Goal: Task Accomplishment & Management: Manage account settings

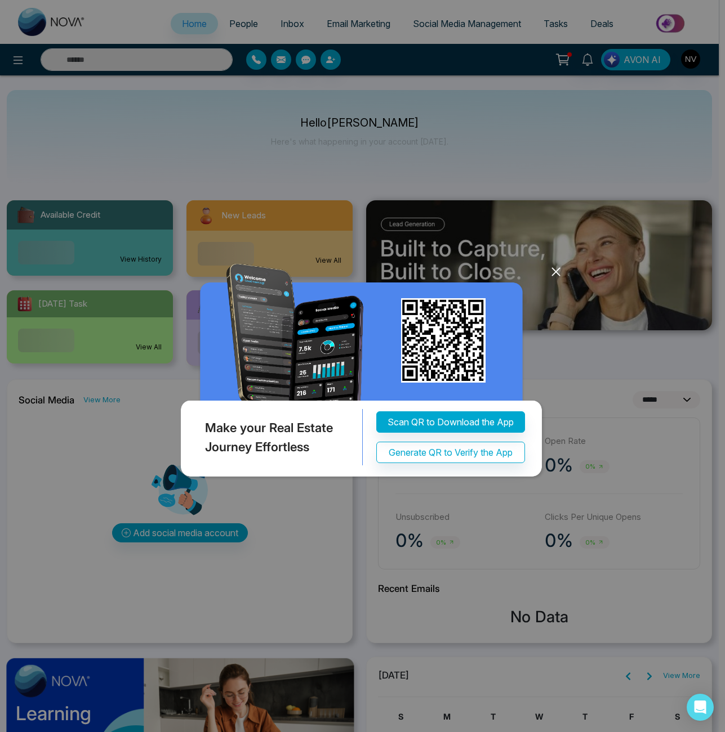
select select "*"
click at [566, 279] on div "Make your Real Estate Journey Effortless Scan QR to Download the App Generate Q…" at bounding box center [362, 366] width 725 height 732
click at [554, 274] on icon at bounding box center [555, 271] width 7 height 7
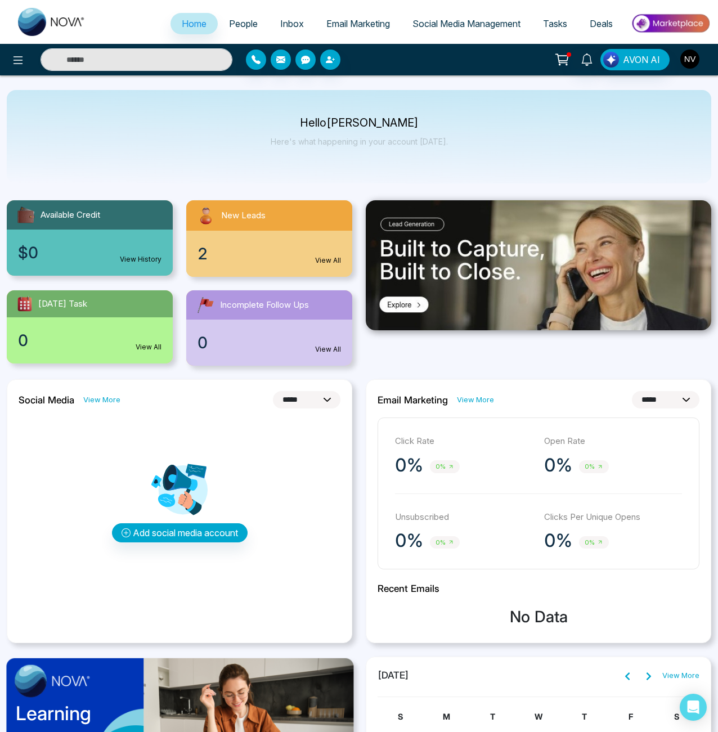
click at [689, 63] on img "button" at bounding box center [690, 59] width 19 height 19
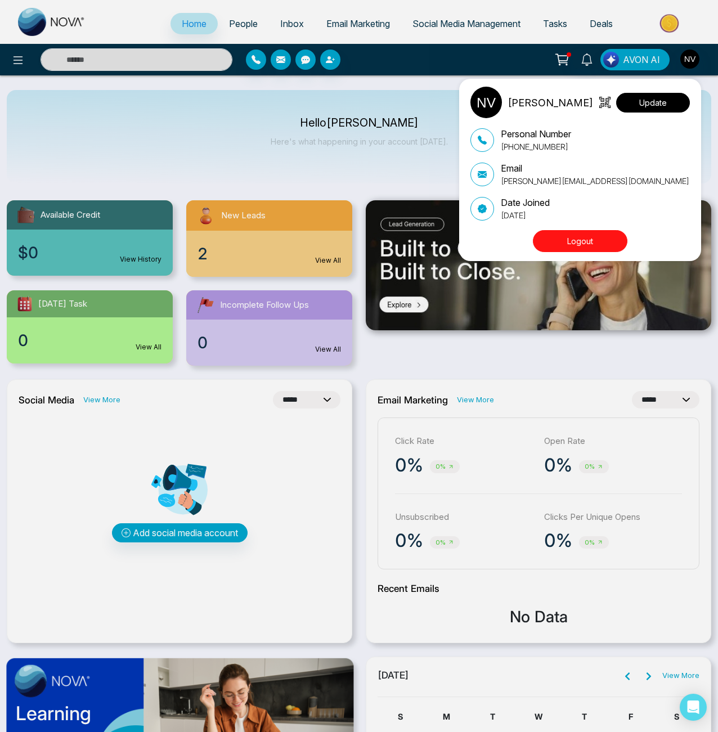
click at [666, 101] on button "Update" at bounding box center [653, 103] width 74 height 20
select select
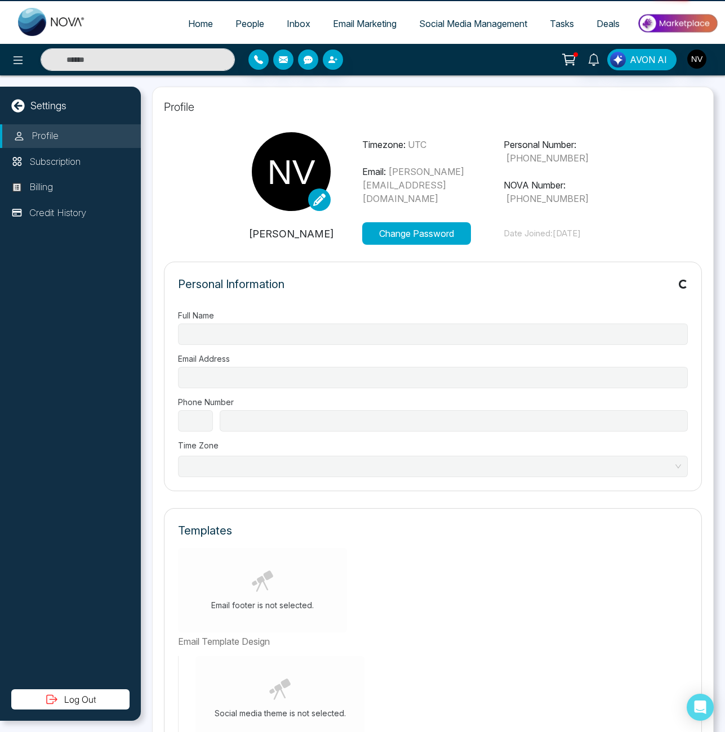
type input "**********"
select select "**"
type input "**********"
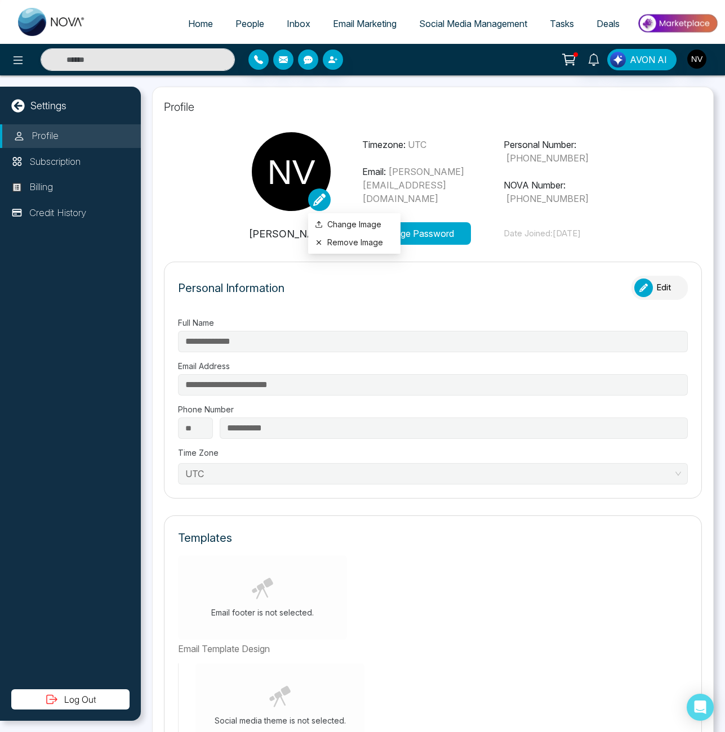
click at [316, 202] on icon at bounding box center [319, 200] width 12 height 12
click at [330, 227] on label "Change Image" at bounding box center [354, 224] width 79 height 12
click at [0, 0] on input "Change Image" at bounding box center [0, 0] width 0 height 0
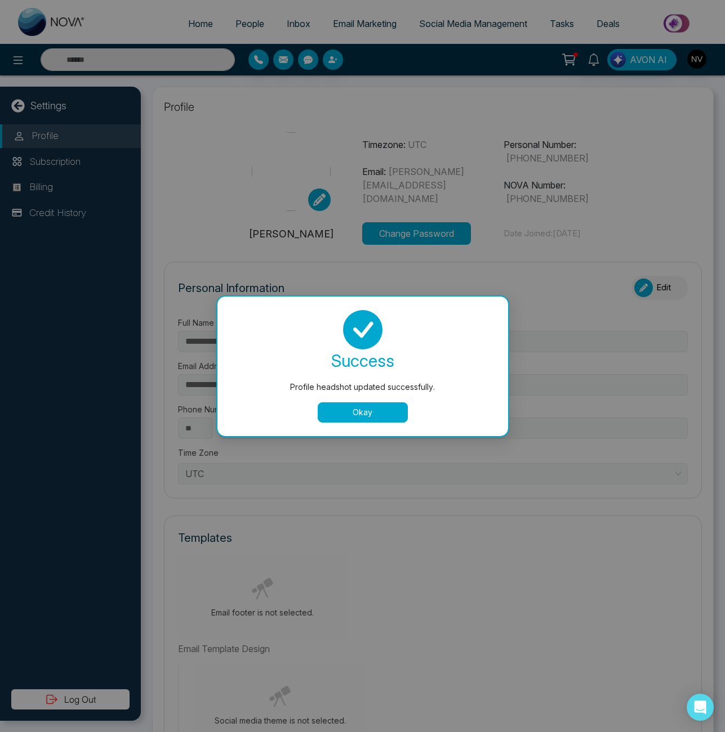
click at [364, 409] on button "Okay" at bounding box center [363, 413] width 90 height 20
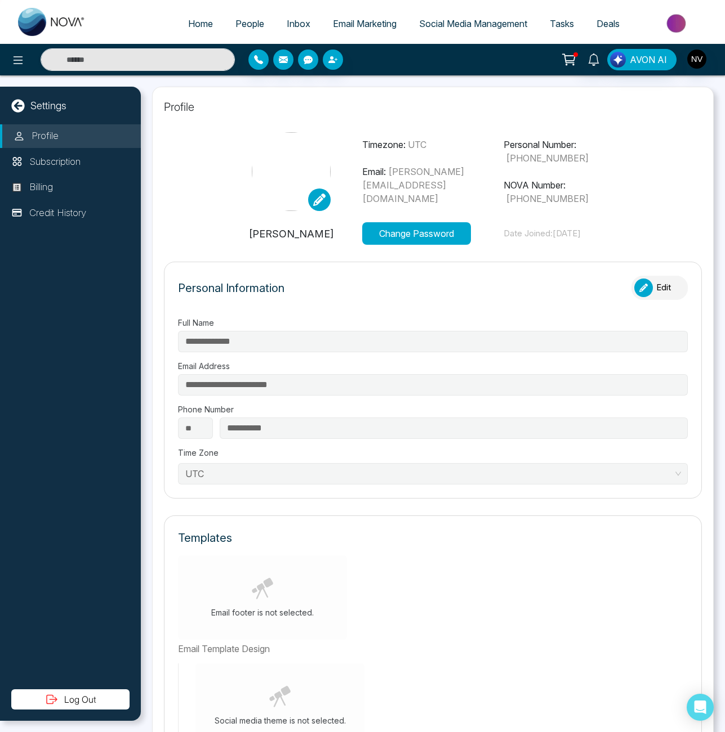
click at [315, 197] on icon at bounding box center [319, 200] width 12 height 12
click at [338, 239] on button "Remove Image" at bounding box center [354, 242] width 79 height 12
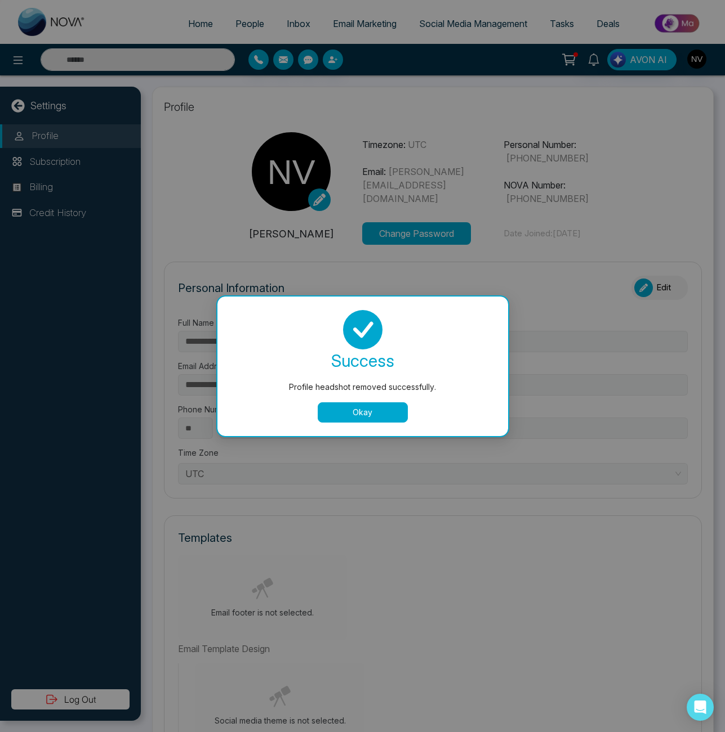
click at [364, 414] on button "Okay" at bounding box center [363, 413] width 90 height 20
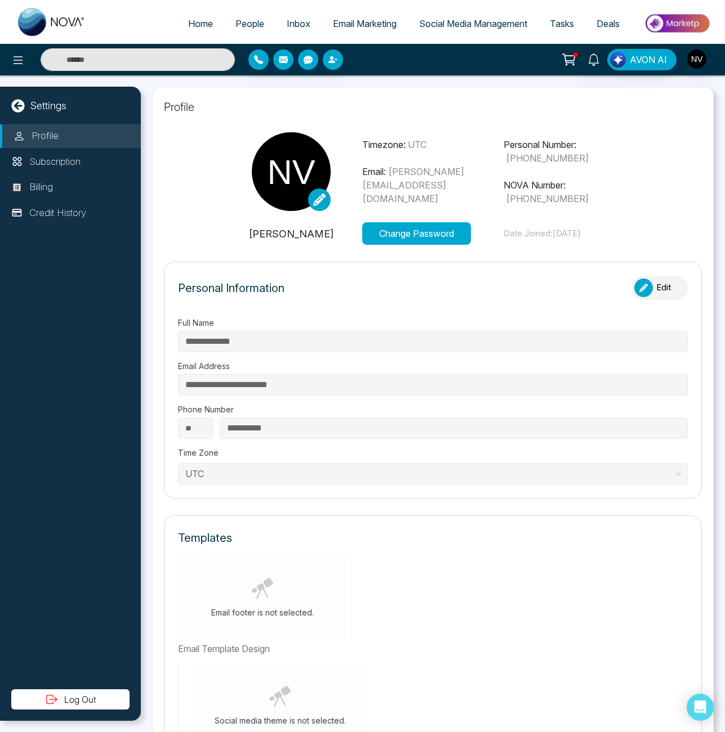
click at [320, 208] on link at bounding box center [319, 200] width 23 height 23
click at [333, 228] on label "Change Image" at bounding box center [354, 224] width 79 height 12
click at [0, 0] on input "Change Image" at bounding box center [0, 0] width 0 height 0
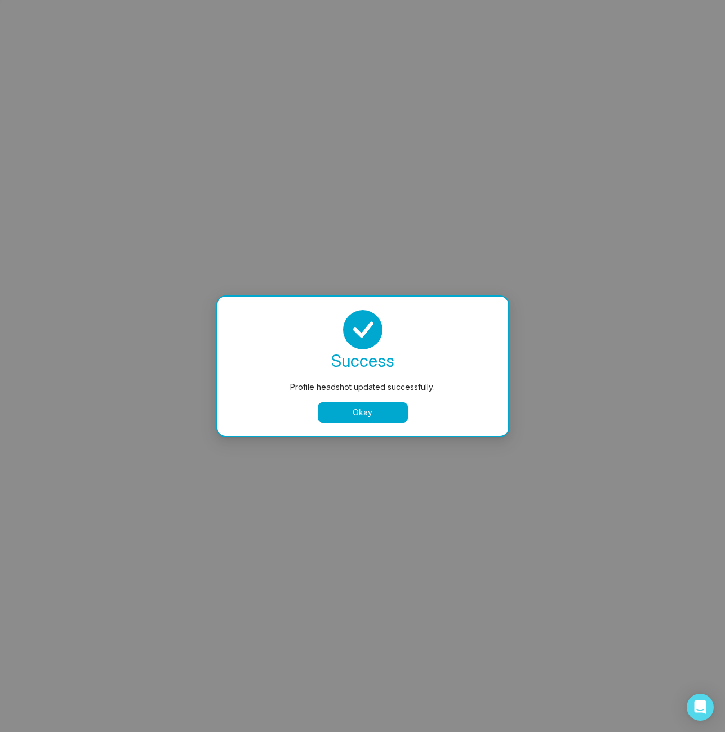
select select
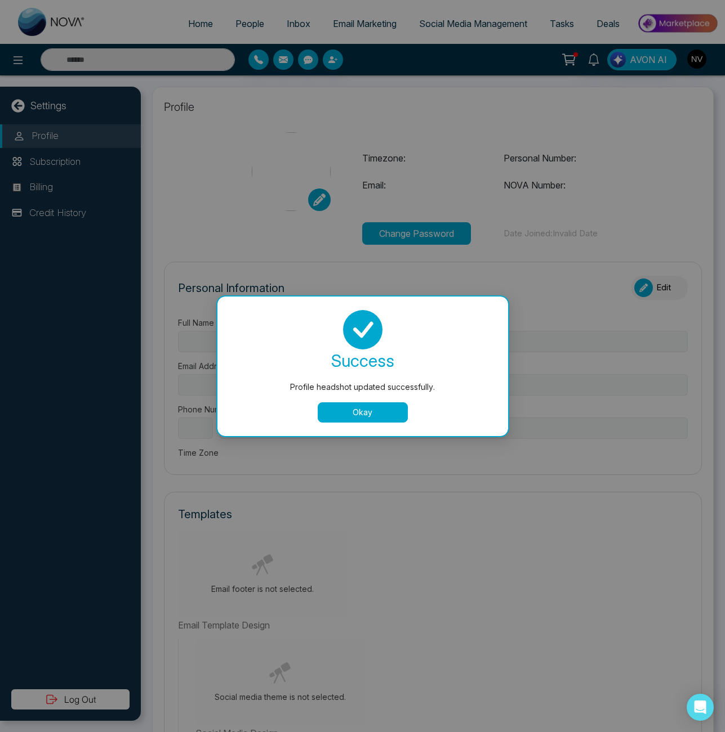
type input "**********"
select select "**"
type input "**********"
click at [342, 412] on button "Okay" at bounding box center [363, 413] width 90 height 20
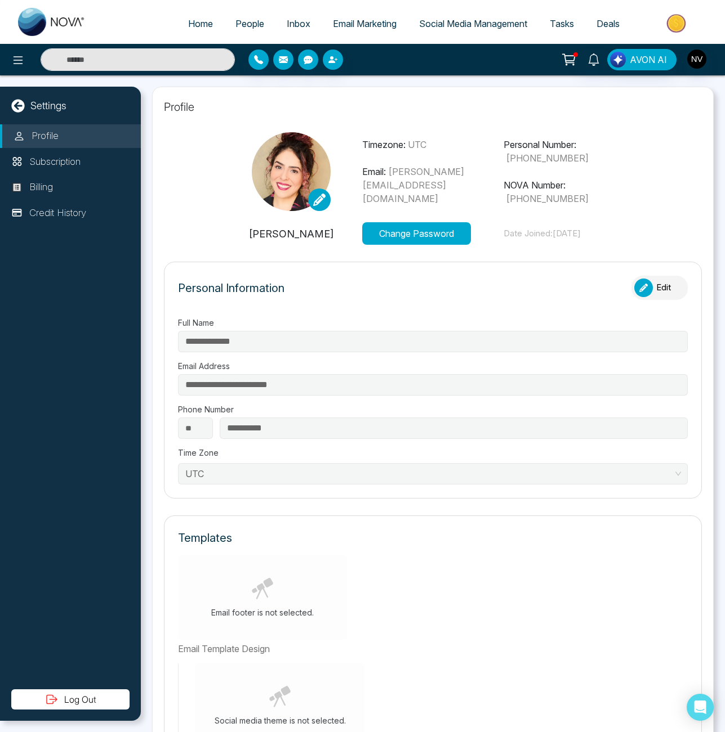
click at [21, 109] on icon at bounding box center [17, 105] width 13 height 13
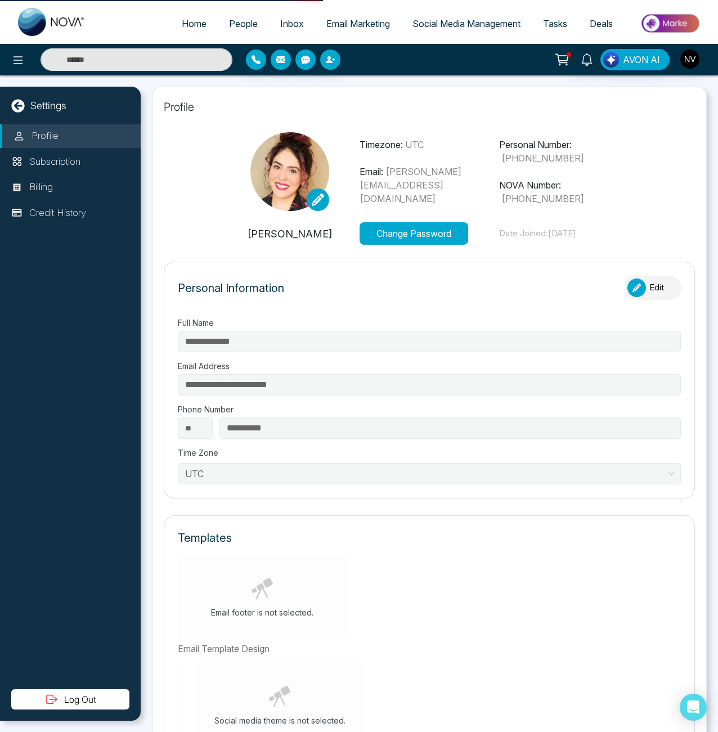
select select "*"
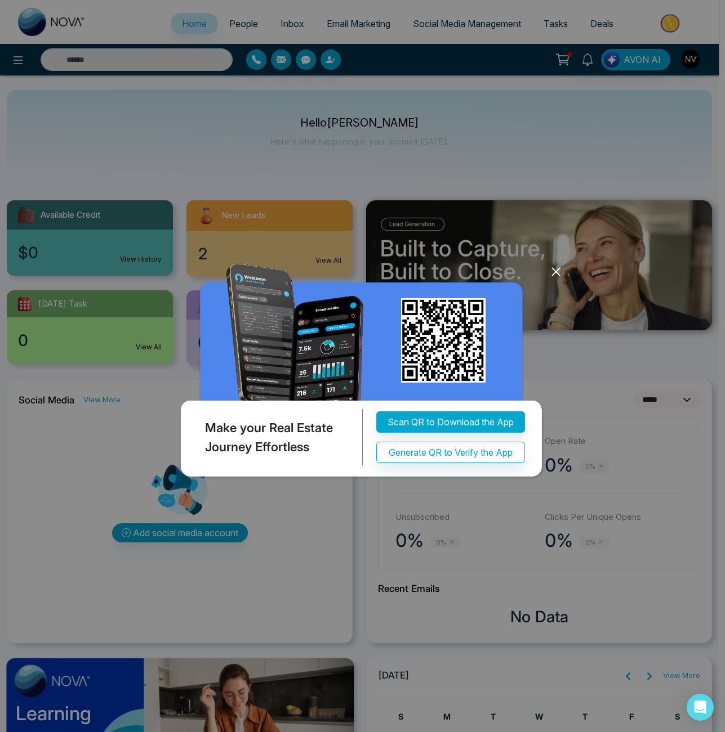
click at [26, 61] on div "Make your Real Estate Journey Effortless Scan QR to Download the App Generate Q…" at bounding box center [362, 366] width 725 height 732
click at [22, 60] on div "Make your Real Estate Journey Effortless Scan QR to Download the App Generate Q…" at bounding box center [362, 366] width 725 height 732
click at [555, 271] on icon at bounding box center [555, 271] width 7 height 7
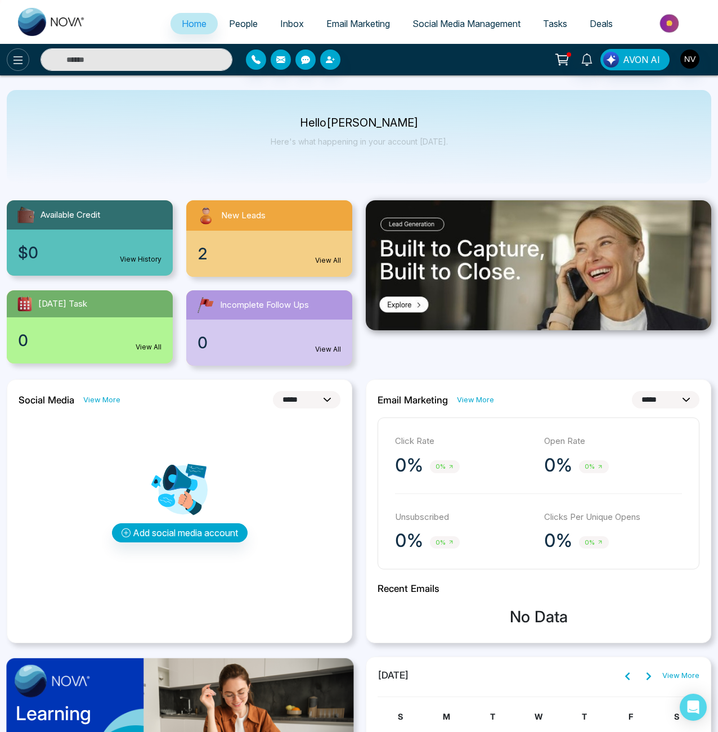
click at [17, 61] on icon at bounding box center [18, 60] width 14 height 14
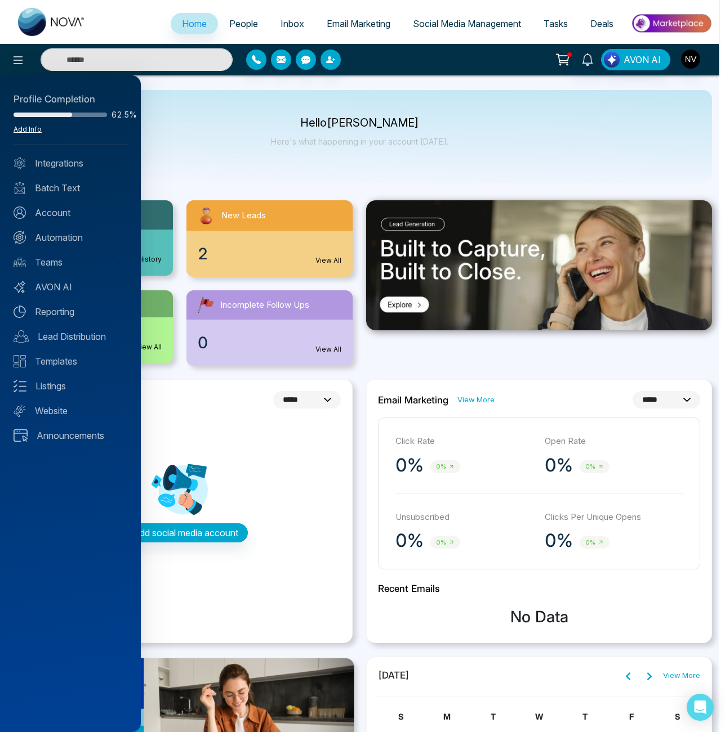
click at [31, 129] on link "Add Info" at bounding box center [28, 129] width 28 height 8
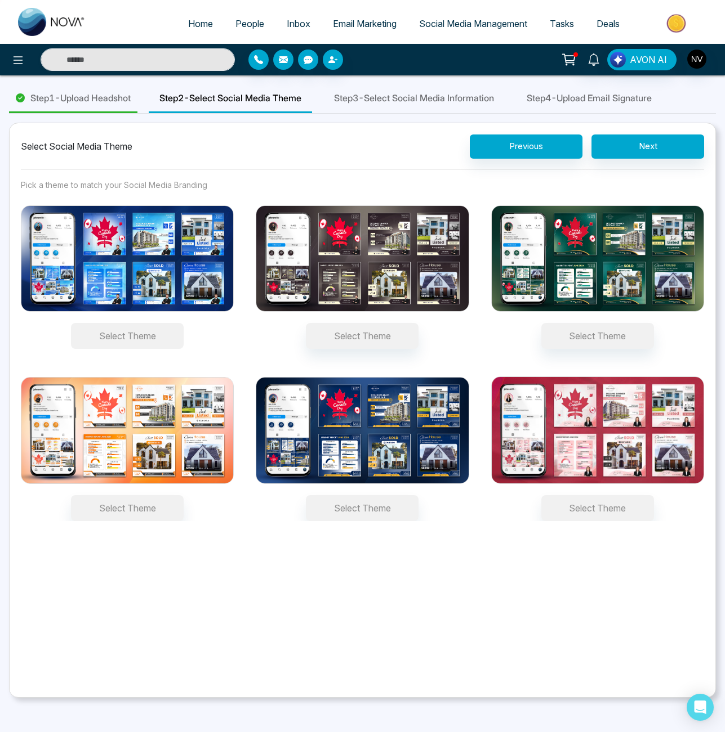
click at [133, 341] on button "Select Theme" at bounding box center [127, 336] width 113 height 26
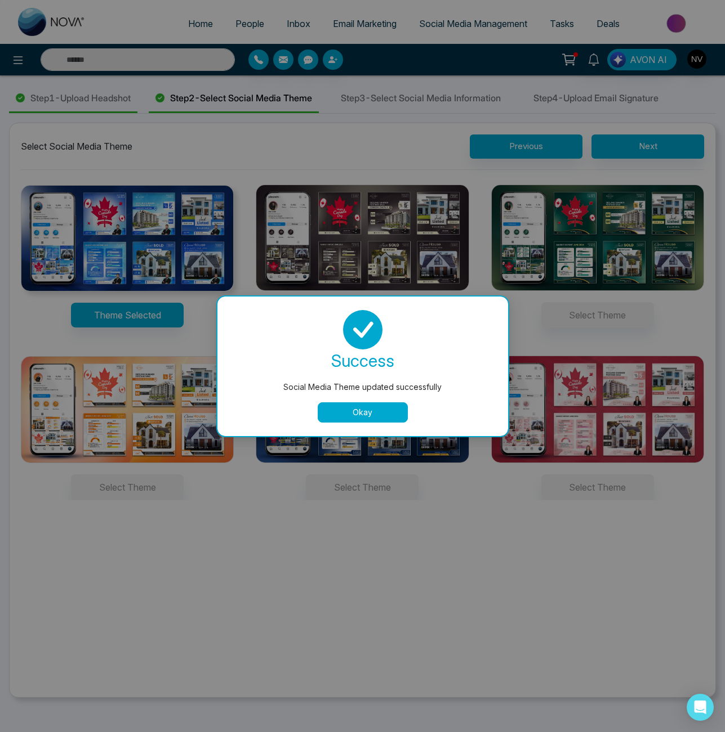
click at [355, 414] on button "Okay" at bounding box center [363, 413] width 90 height 20
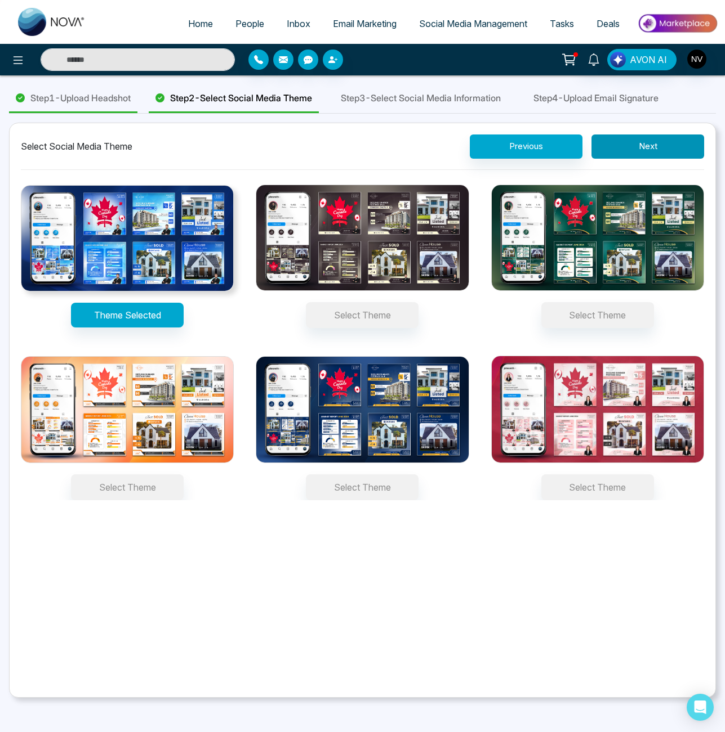
click at [628, 159] on button "Next" at bounding box center [647, 147] width 113 height 24
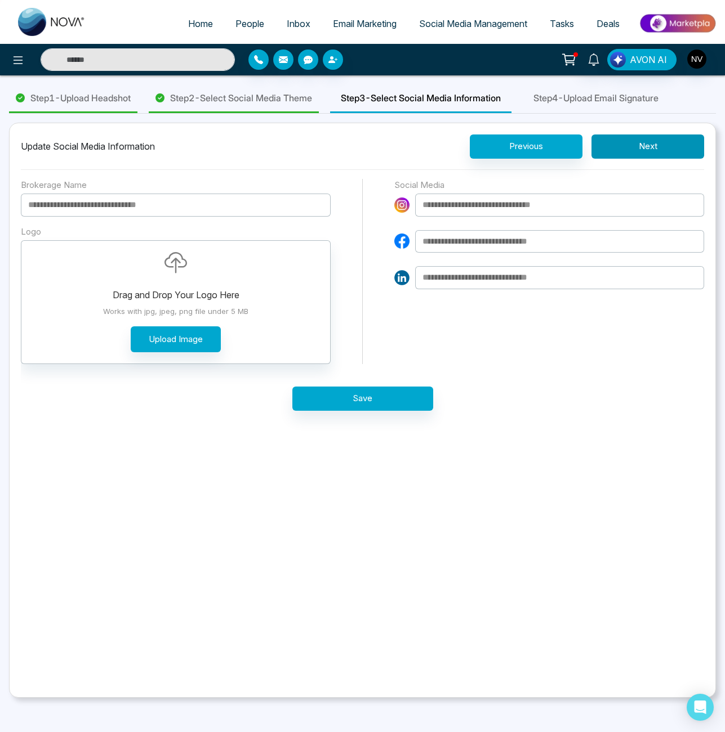
click at [624, 159] on button "Next" at bounding box center [647, 147] width 113 height 24
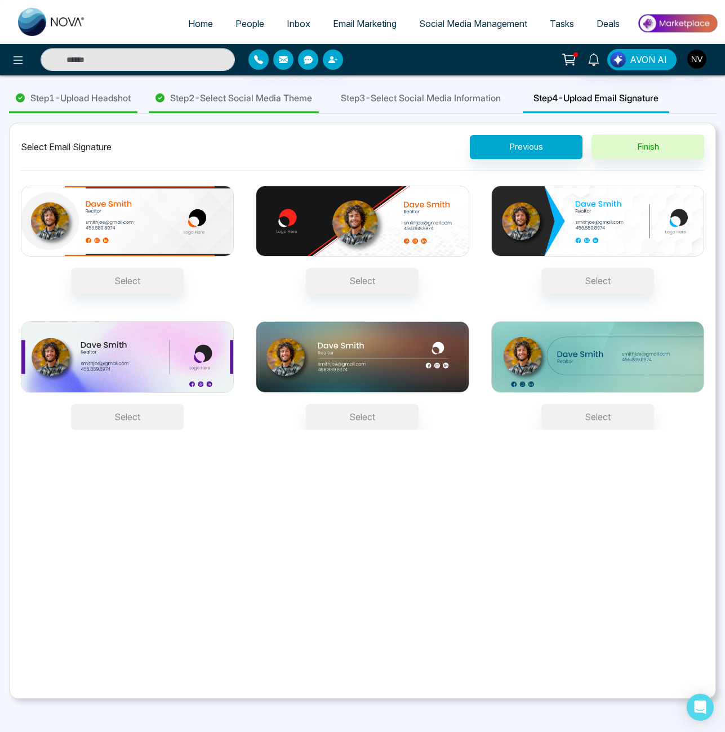
click at [160, 430] on button "Select" at bounding box center [127, 417] width 113 height 26
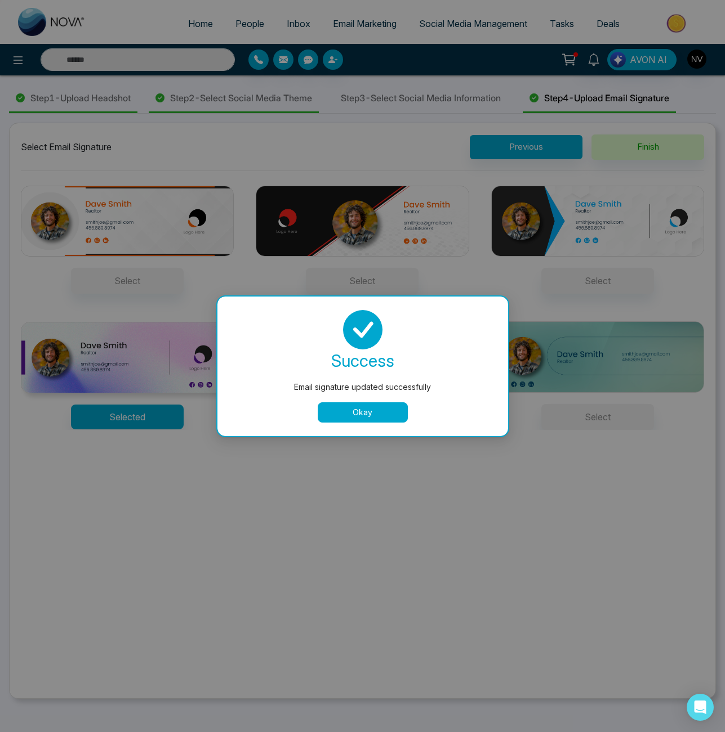
click at [329, 418] on button "Okay" at bounding box center [363, 413] width 90 height 20
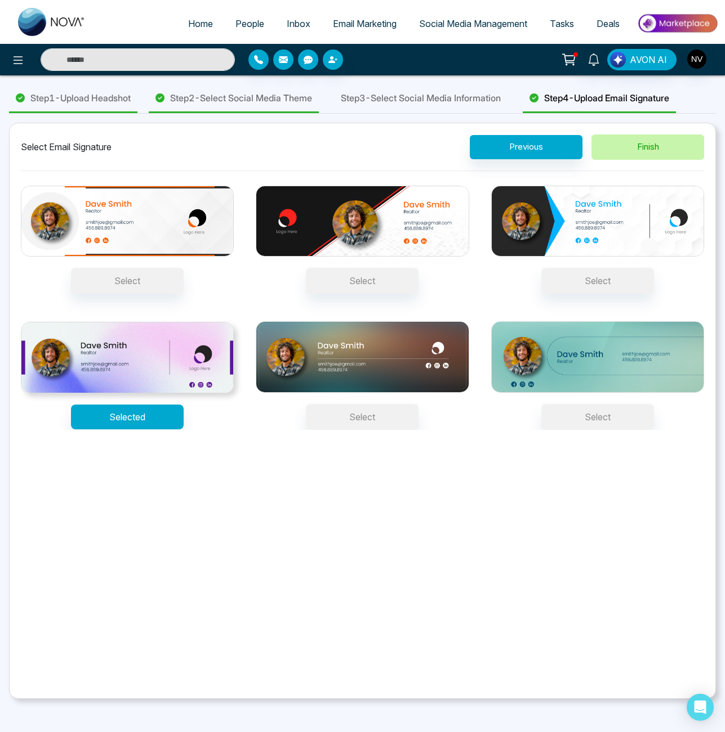
click at [649, 160] on button "Finish" at bounding box center [647, 147] width 113 height 25
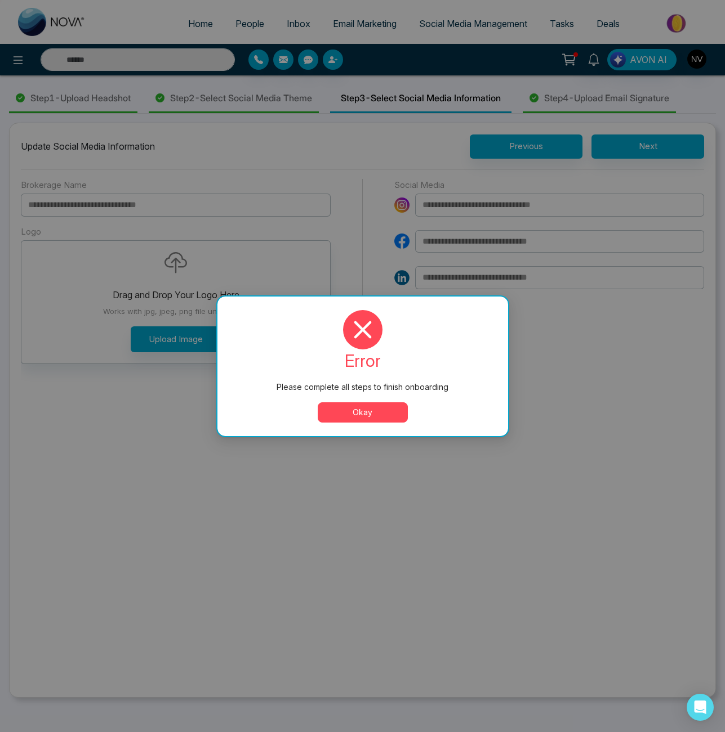
click at [369, 413] on button "Okay" at bounding box center [363, 413] width 90 height 20
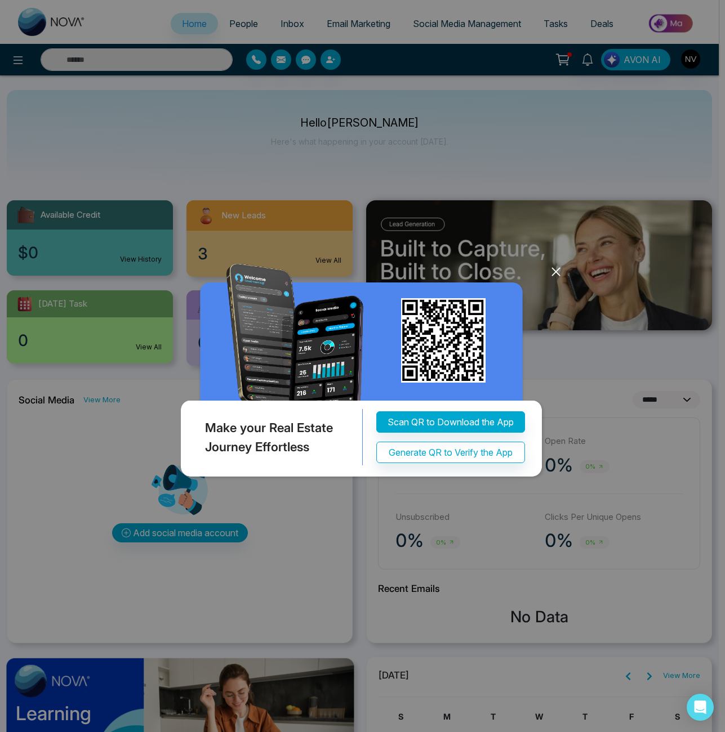
select select "*"
click at [690, 59] on div "Make your Real Estate Journey Effortless Scan QR to Download the App Generate Q…" at bounding box center [362, 366] width 725 height 732
click at [555, 272] on icon at bounding box center [555, 271] width 7 height 7
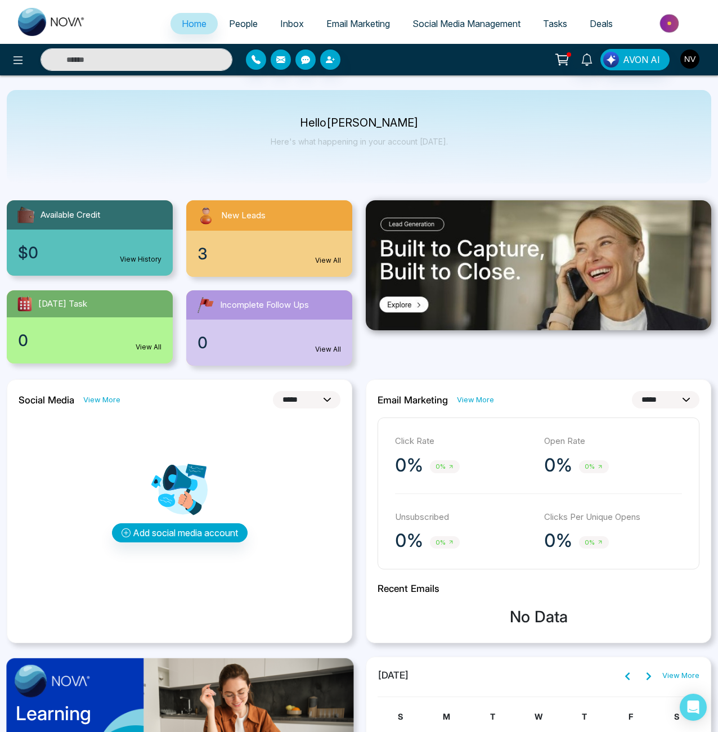
click at [686, 58] on img "button" at bounding box center [690, 59] width 19 height 19
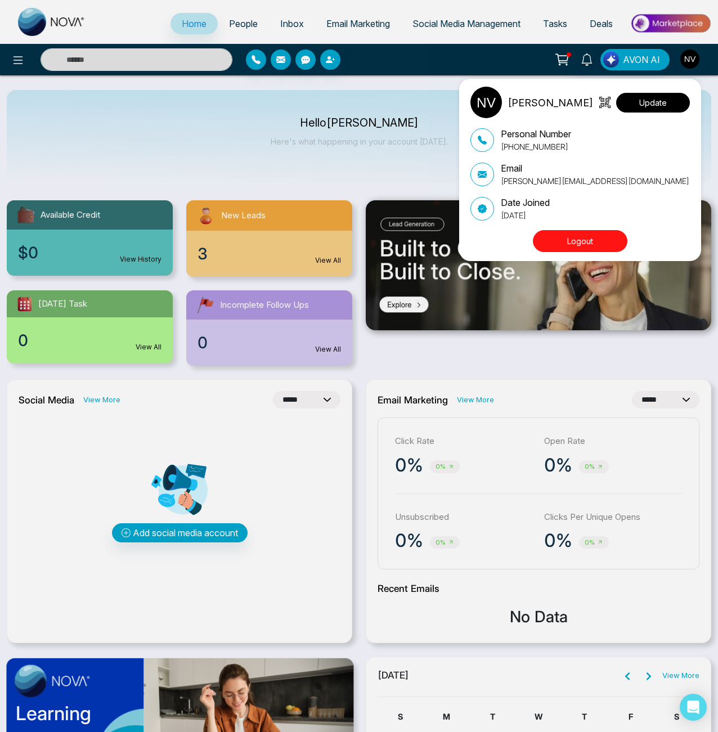
click at [640, 100] on button "Update" at bounding box center [653, 103] width 74 height 20
select select
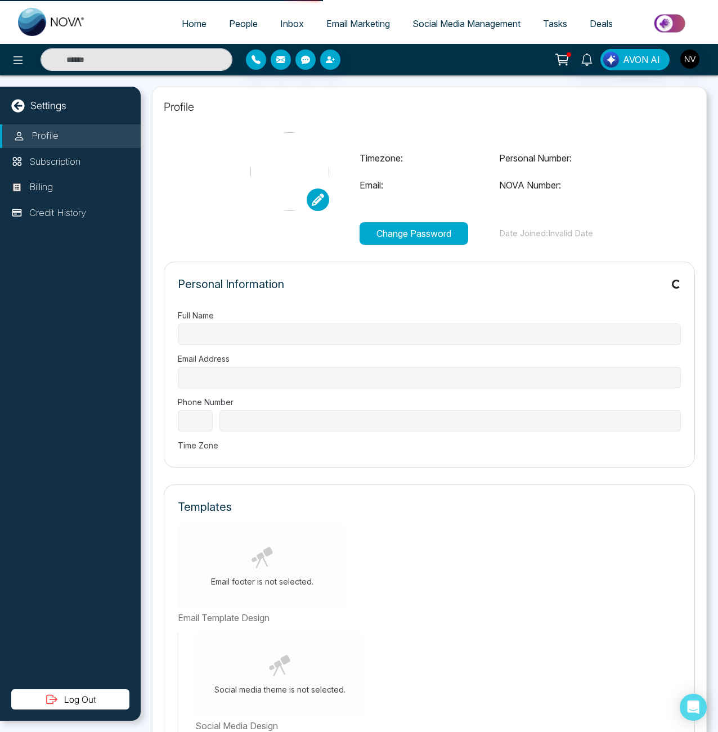
type input "**********"
select select "**"
type input "**********"
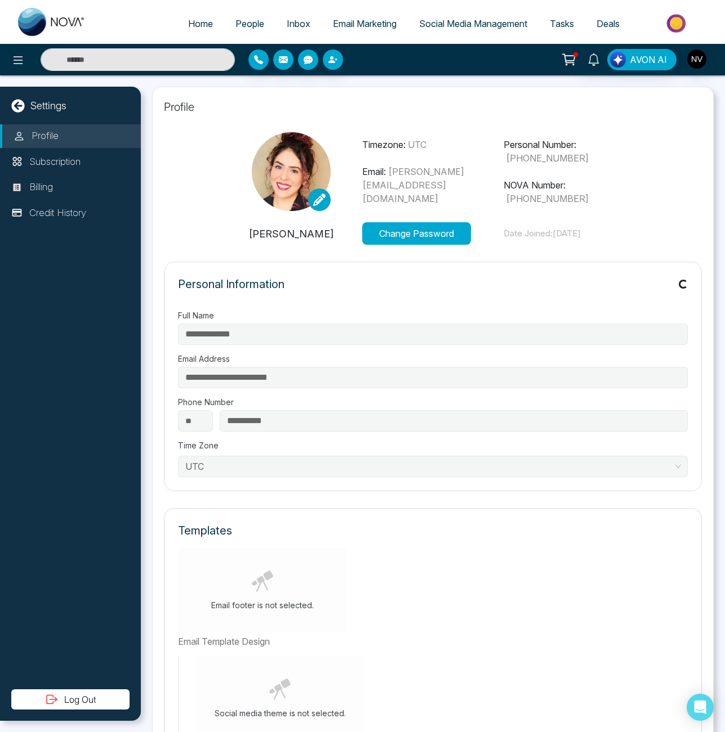
click at [320, 197] on icon at bounding box center [319, 200] width 12 height 12
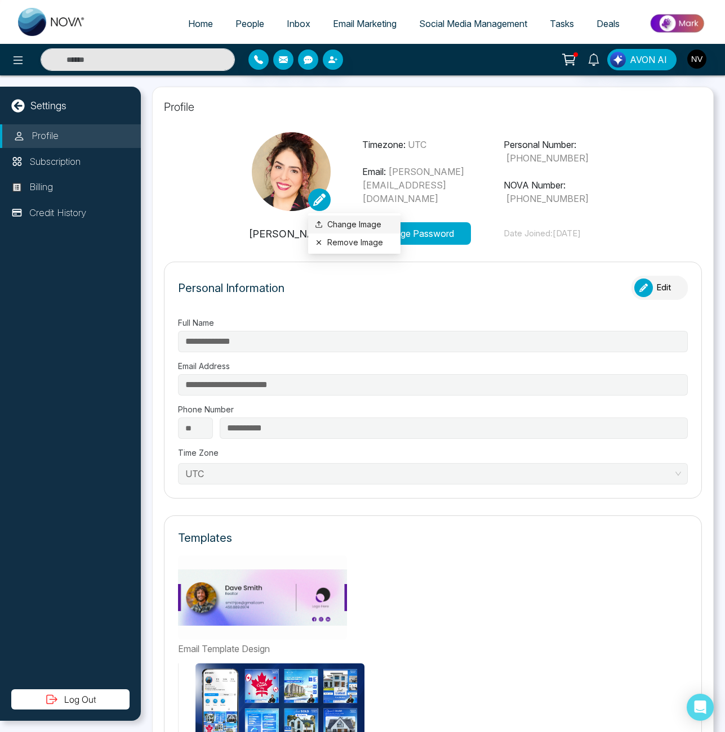
click at [330, 222] on label "Change Image" at bounding box center [354, 224] width 79 height 12
click at [0, 0] on input "Change Image" at bounding box center [0, 0] width 0 height 0
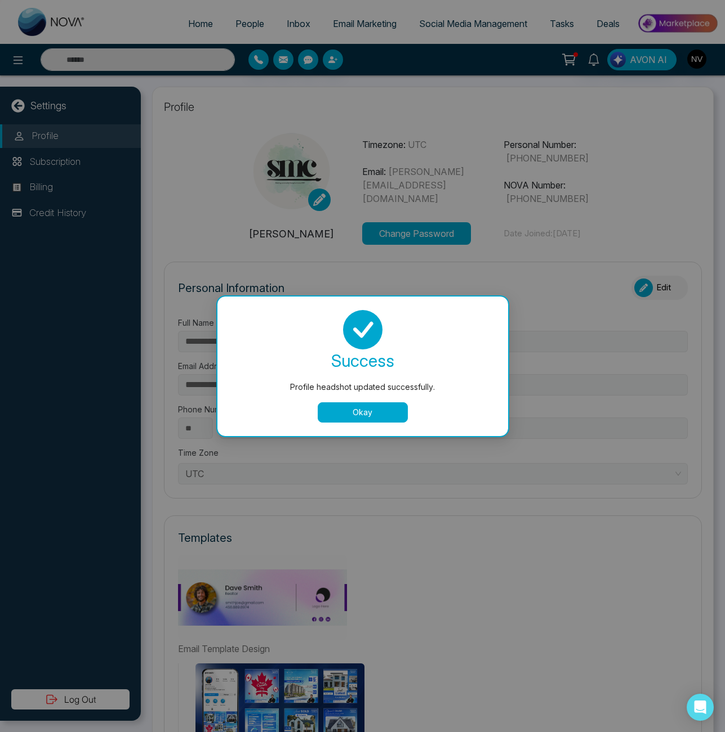
click at [317, 407] on div "Okay" at bounding box center [362, 413] width 263 height 20
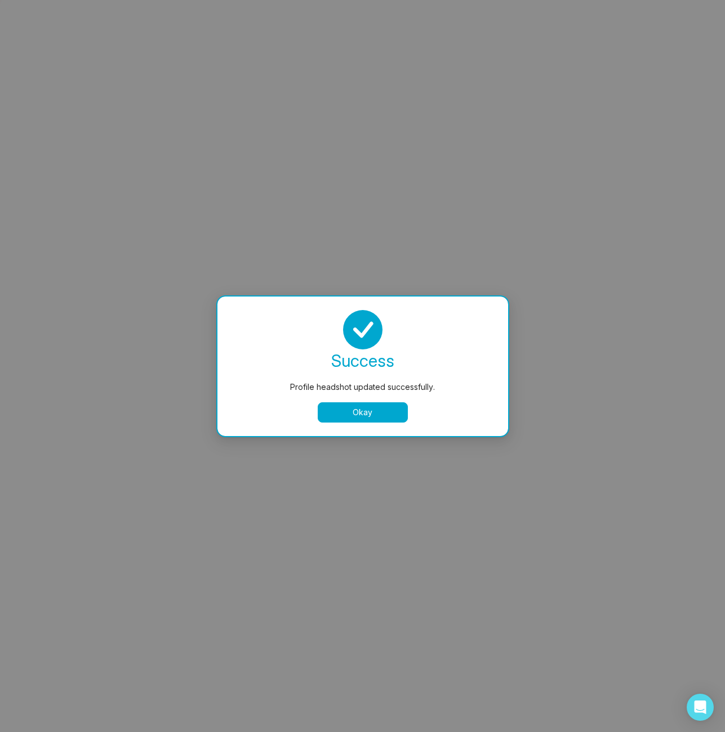
click at [335, 410] on button "Okay" at bounding box center [363, 413] width 90 height 20
select select
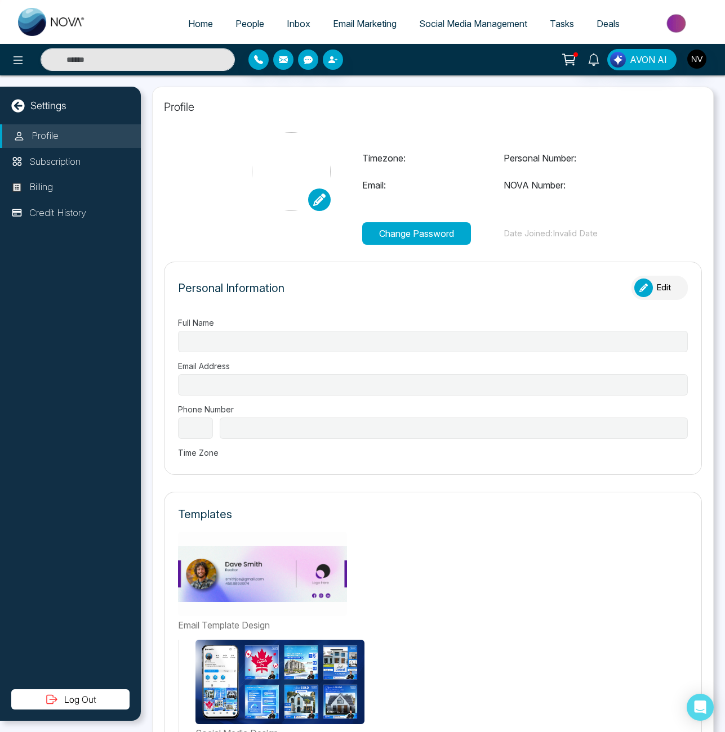
type input "**********"
select select "**"
type input "**********"
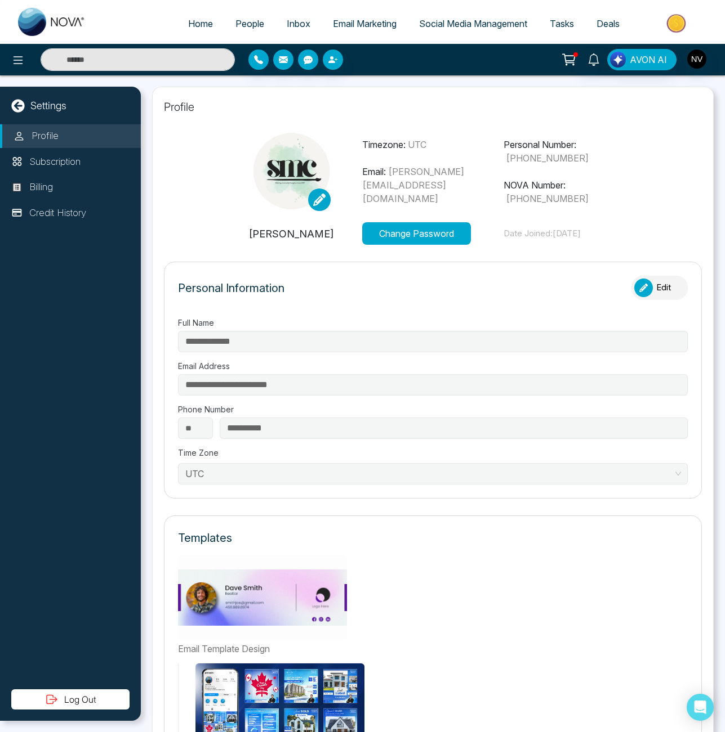
click at [643, 291] on div "button" at bounding box center [643, 288] width 19 height 19
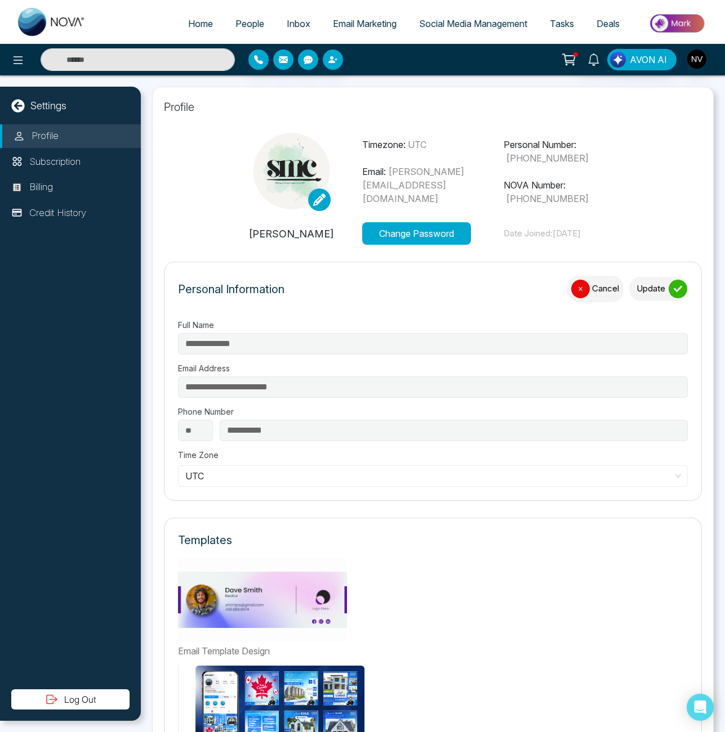
click at [254, 28] on span "People" at bounding box center [249, 23] width 29 height 11
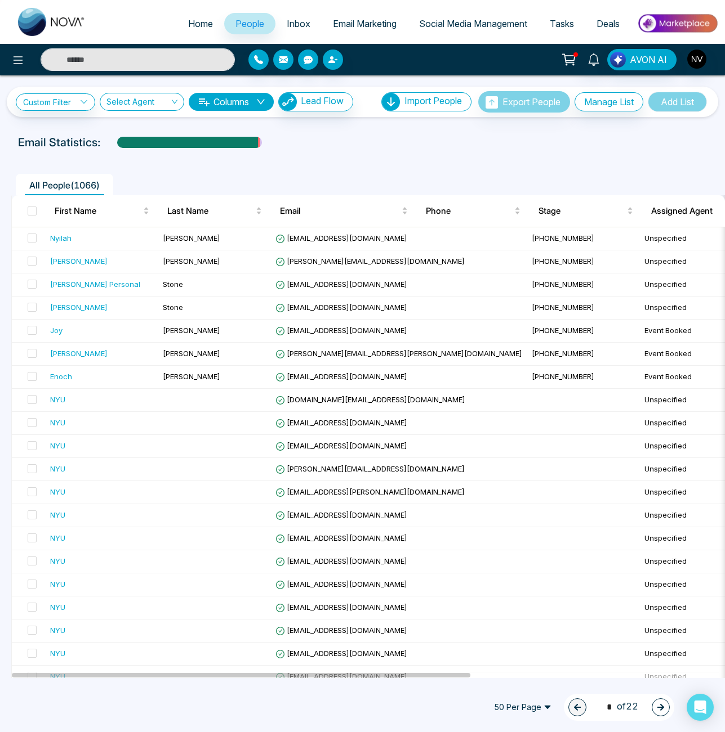
click at [601, 24] on span "Deals" at bounding box center [607, 23] width 23 height 11
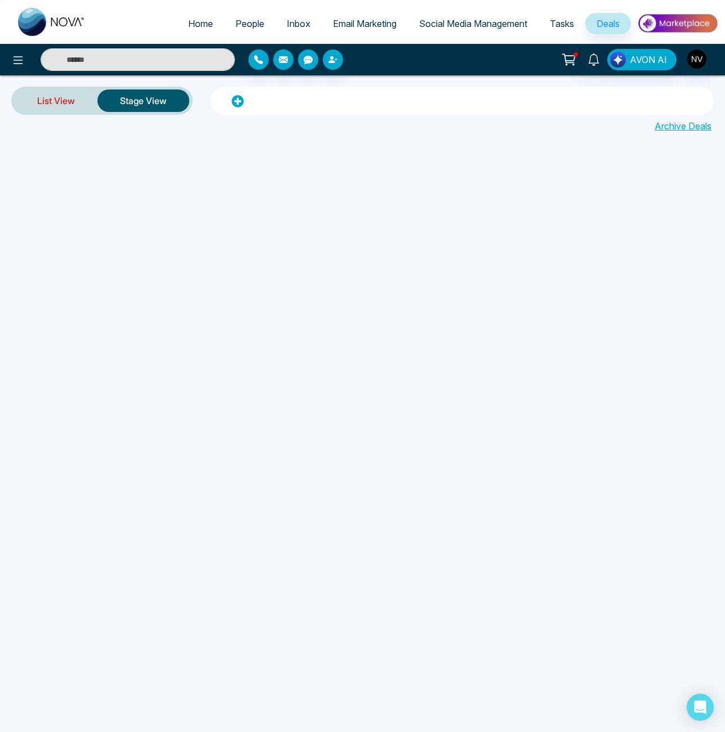
click at [78, 104] on link "List View" at bounding box center [56, 100] width 83 height 27
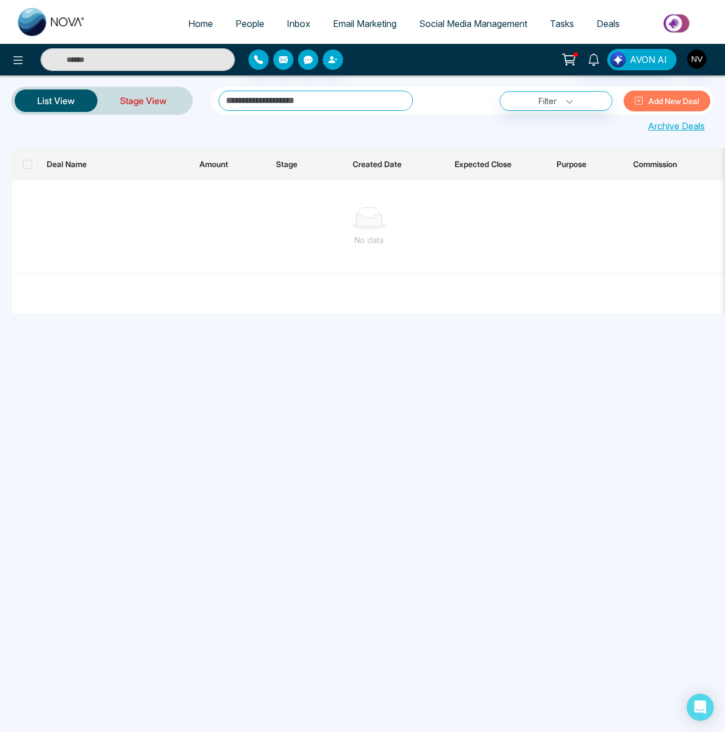
click at [128, 102] on link "Stage View" at bounding box center [143, 100] width 92 height 27
